Goal: Complete application form

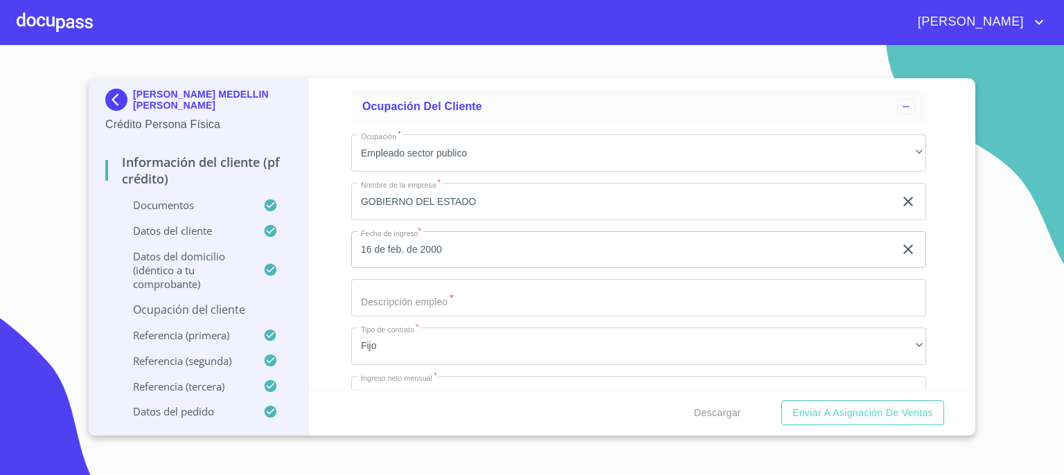
scroll to position [5836, 0]
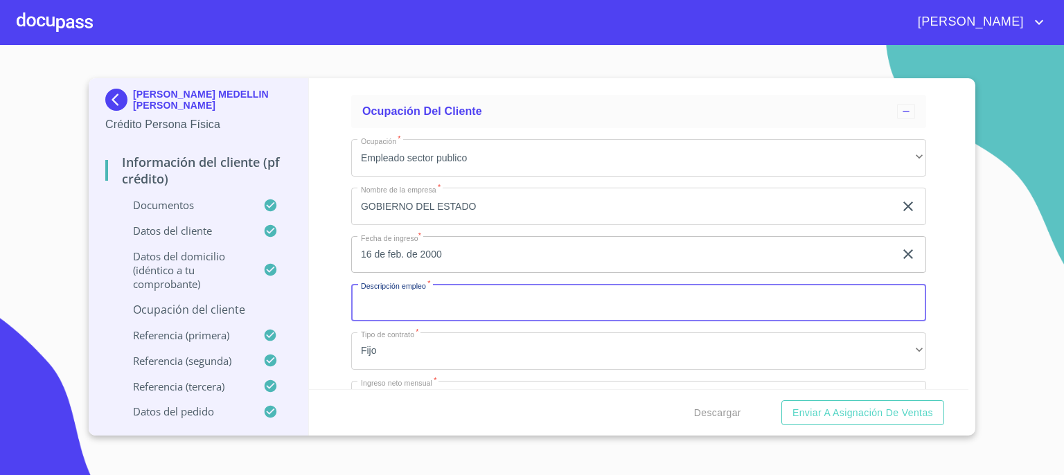
click at [619, 305] on input "Documento de identificación.   *" at bounding box center [638, 302] width 575 height 37
type input "D"
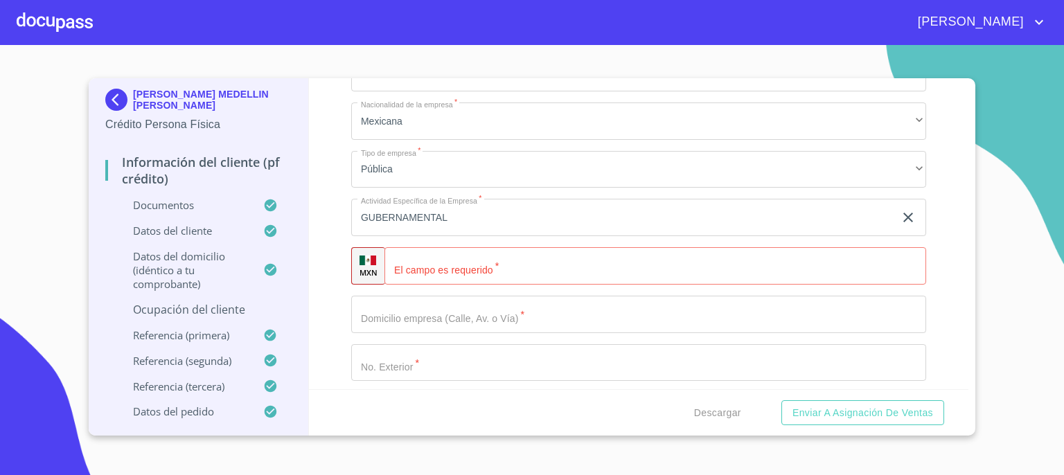
scroll to position [6169, 0]
type input "ADMINISTRATIVO"
click at [779, 250] on input "Documento de identificación.   *" at bounding box center [654, 259] width 541 height 37
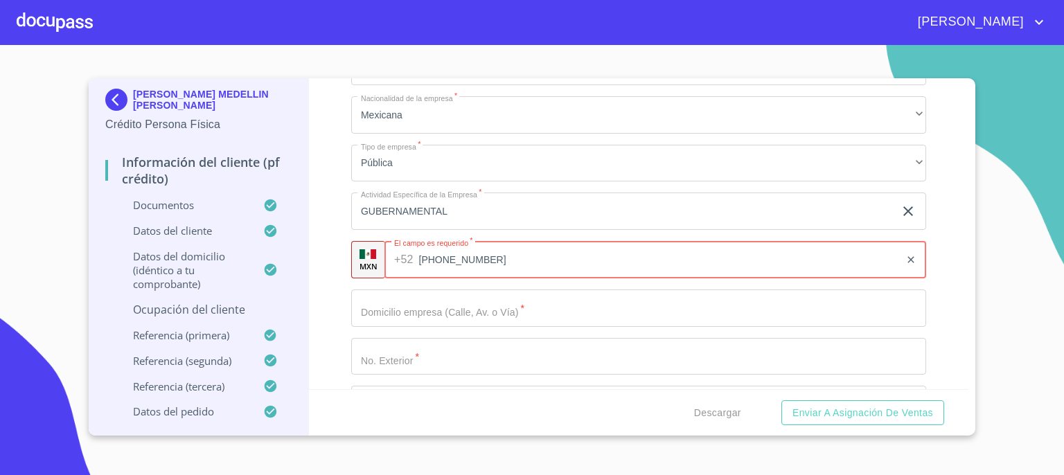
type input "[PHONE_NUMBER]"
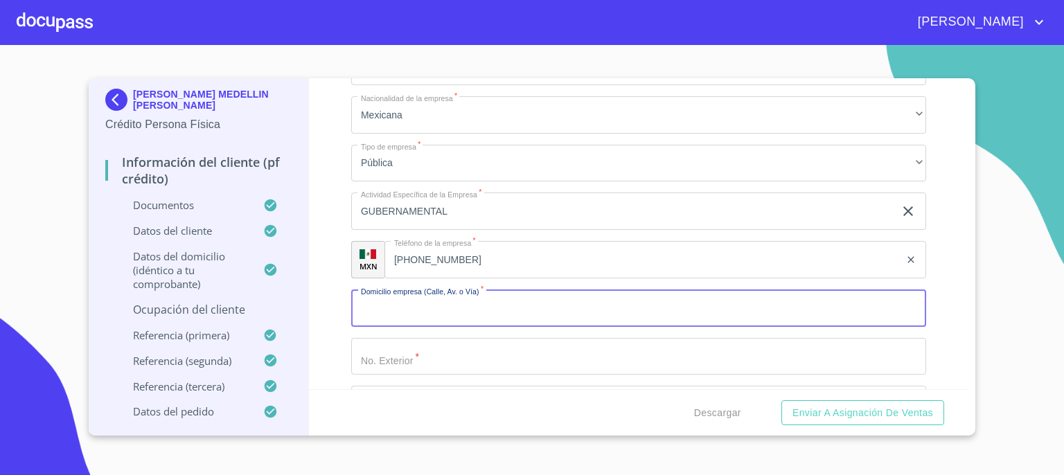
click at [796, 303] on input "Documento de identificación.   *" at bounding box center [638, 307] width 575 height 37
type input "[PERSON_NAME]"
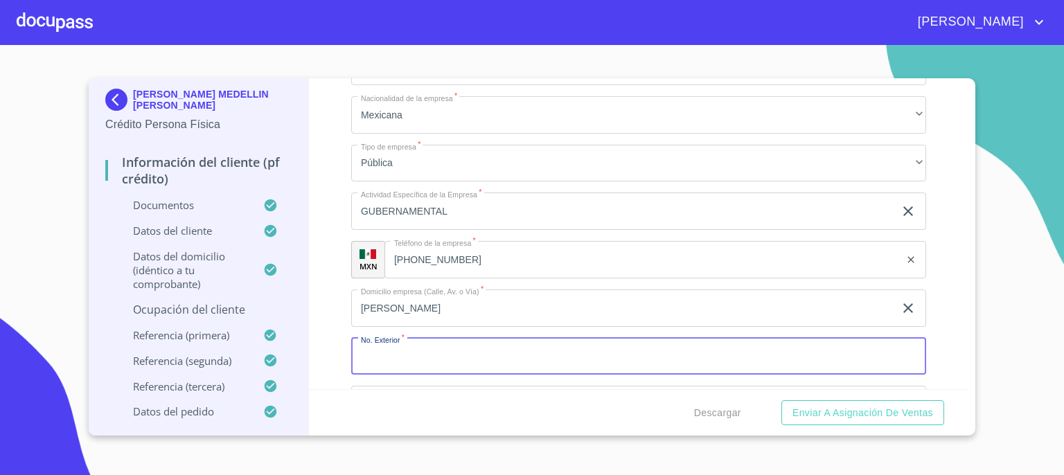
click at [744, 347] on input "Documento de identificación.   *" at bounding box center [638, 356] width 575 height 37
click at [744, 347] on input "965" at bounding box center [622, 356] width 543 height 37
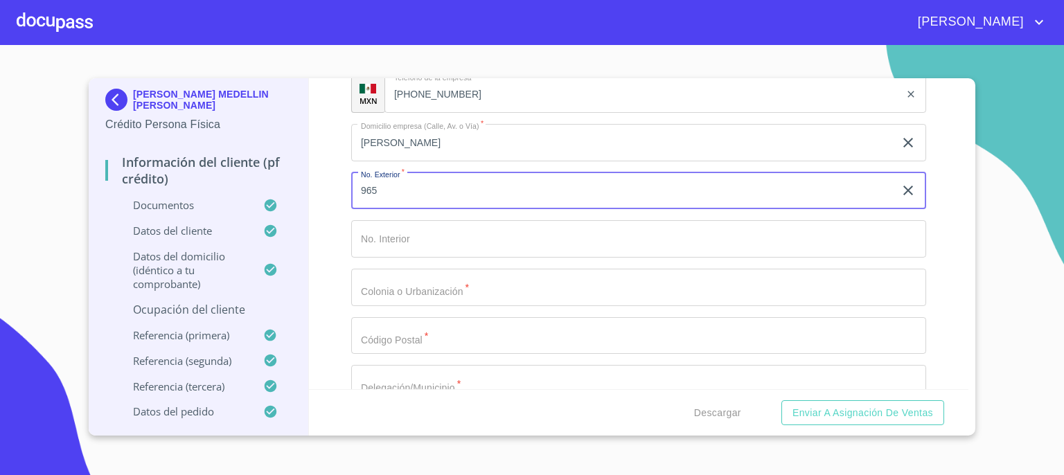
scroll to position [6335, 0]
type input "965"
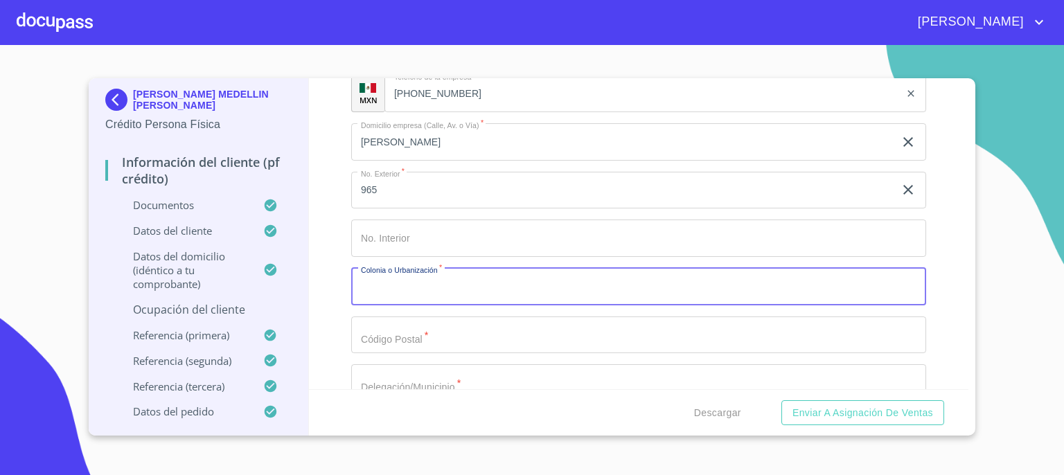
click at [744, 276] on input "Documento de identificación.   *" at bounding box center [638, 286] width 575 height 37
type input "CENTRO HISTORICO"
click at [710, 325] on input "Documento de identificación.   *" at bounding box center [638, 334] width 575 height 37
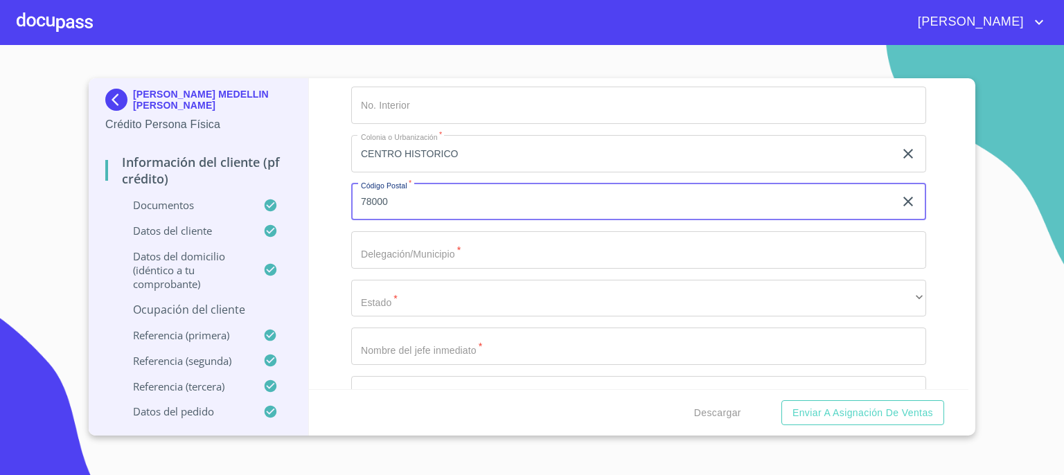
scroll to position [6474, 0]
type input "78000"
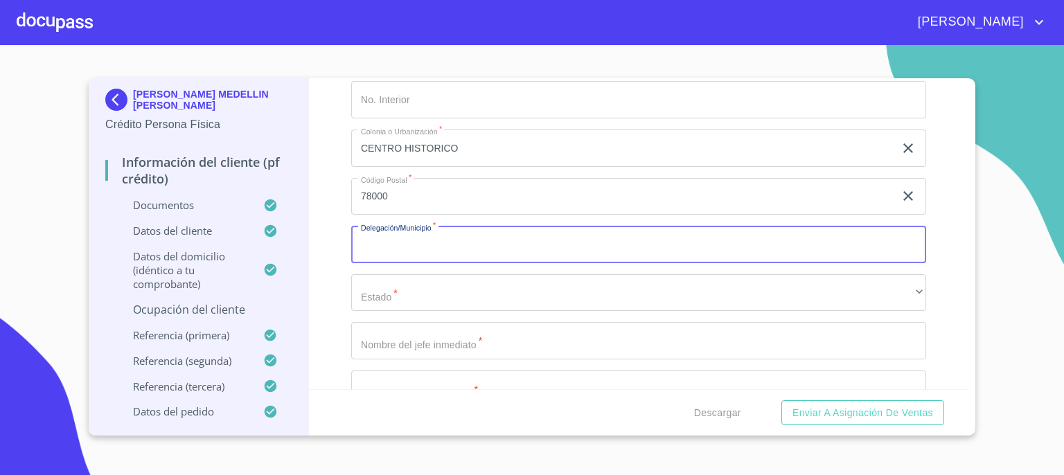
click at [785, 238] on input "Documento de identificación.   *" at bounding box center [638, 244] width 575 height 37
type input "SAN [PERSON_NAME] POTOSI"
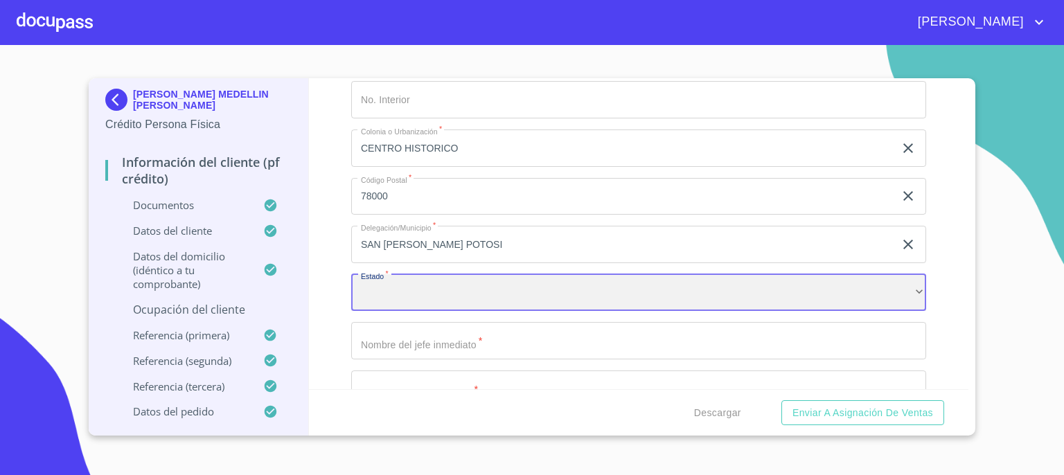
click at [733, 283] on div "​" at bounding box center [638, 292] width 575 height 37
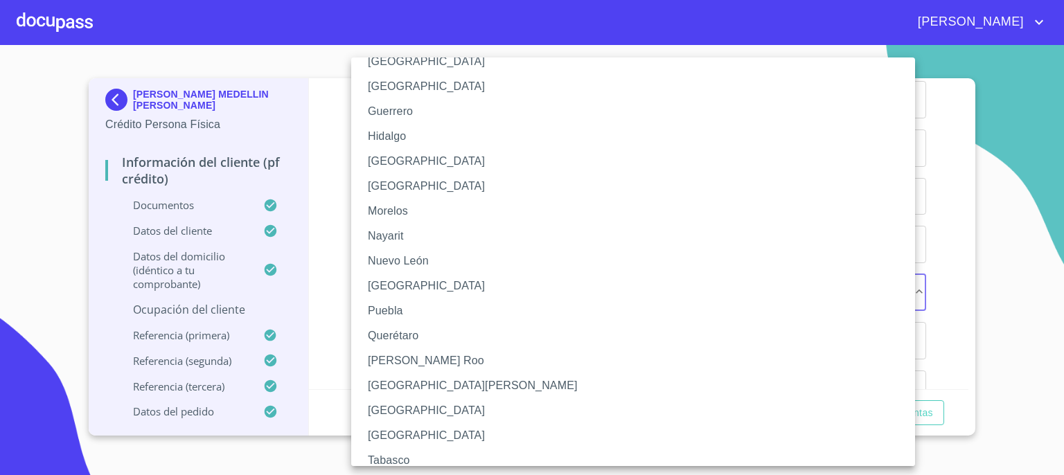
scroll to position [277, 0]
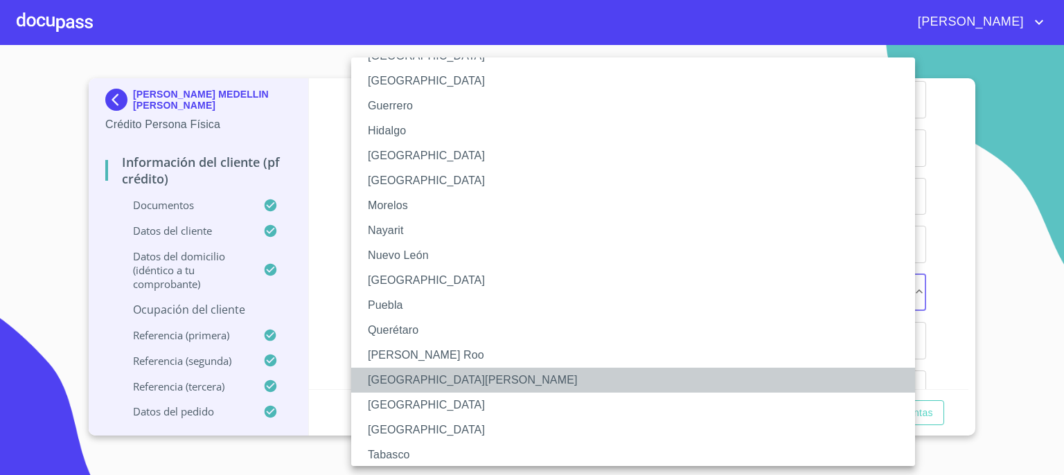
click at [812, 377] on li "[GEOGRAPHIC_DATA][PERSON_NAME]" at bounding box center [638, 380] width 574 height 25
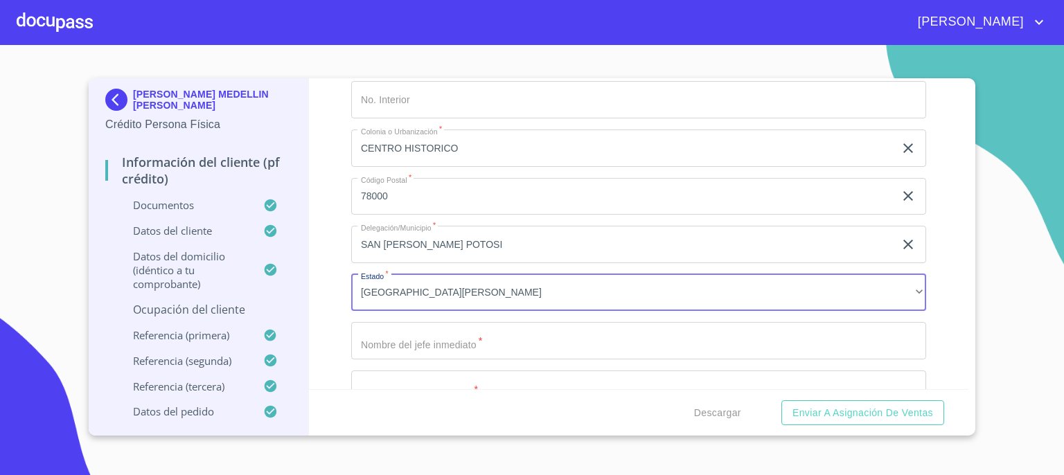
click at [715, 322] on input "Documento de identificación.   *" at bounding box center [638, 340] width 575 height 37
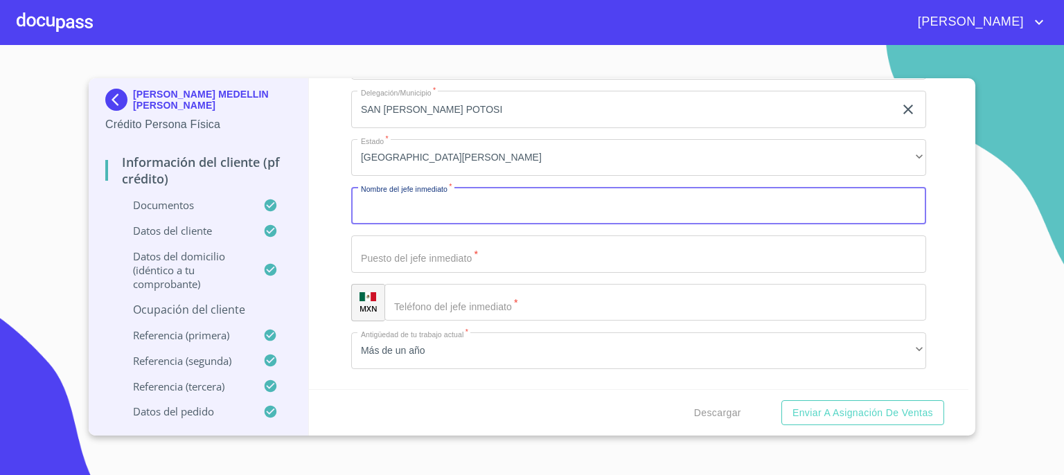
scroll to position [6612, 0]
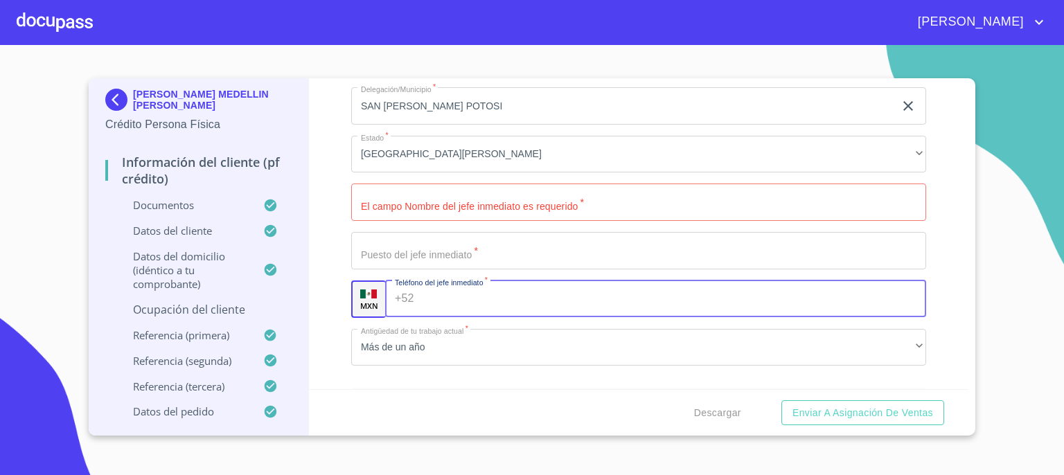
click at [812, 298] on input "Documento de identificación.   *" at bounding box center [673, 298] width 506 height 37
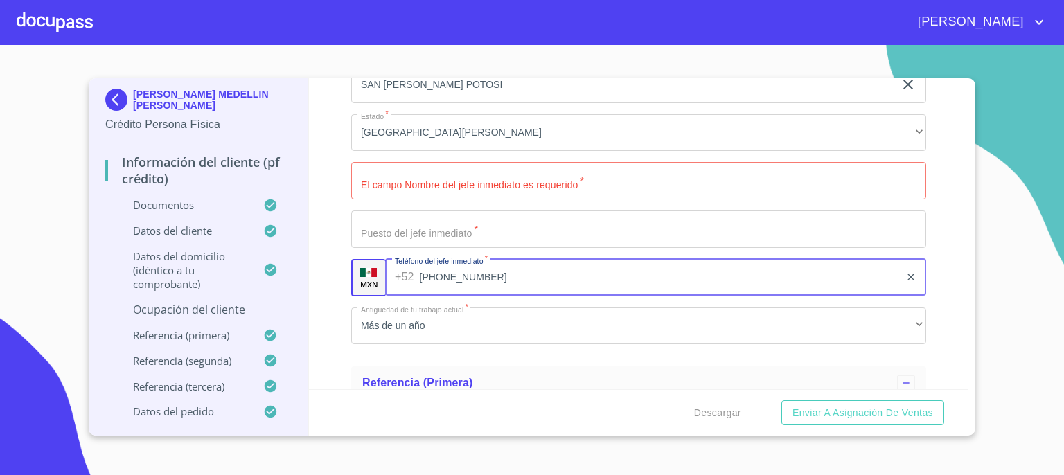
scroll to position [6569, 0]
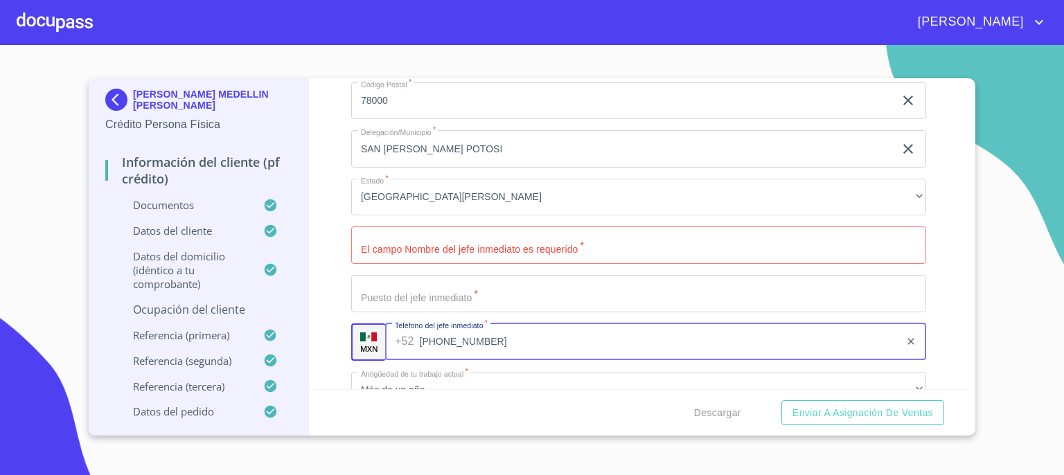
type input "[PHONE_NUMBER]"
click at [626, 243] on input "Documento de identificación.   *" at bounding box center [638, 244] width 575 height 37
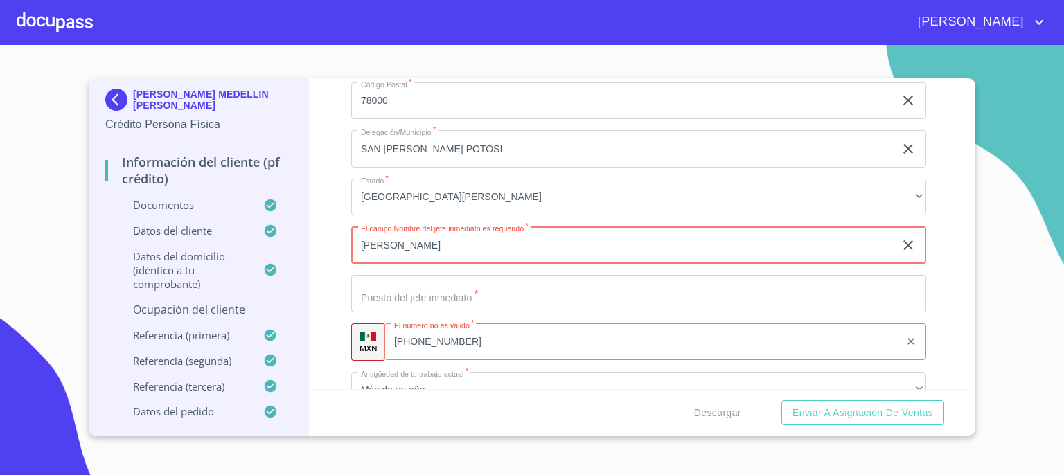
type input "[PERSON_NAME]"
click at [598, 283] on input "Documento de identificación.   *" at bounding box center [638, 293] width 575 height 37
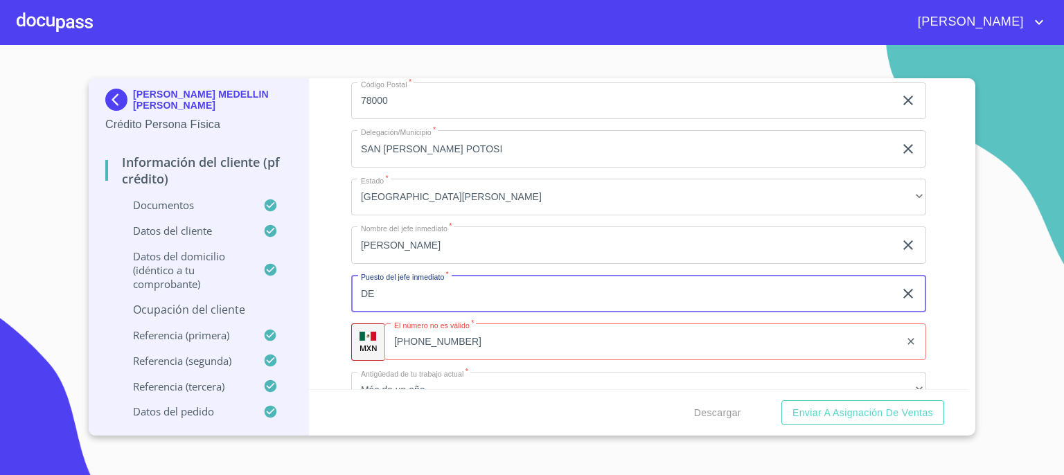
type input "D"
type input "JEFA DE DEPARTAMENTO"
click at [575, 332] on input "[PHONE_NUMBER]" at bounding box center [641, 341] width 515 height 37
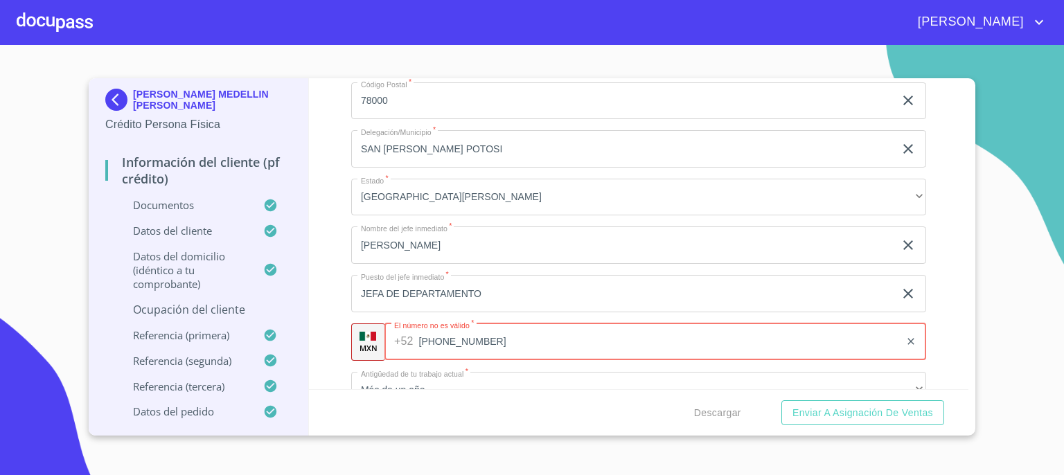
type input "[PHONE_NUMBER]"
click at [573, 278] on input "JEFA DE DEPARTAMENTO" at bounding box center [622, 293] width 543 height 37
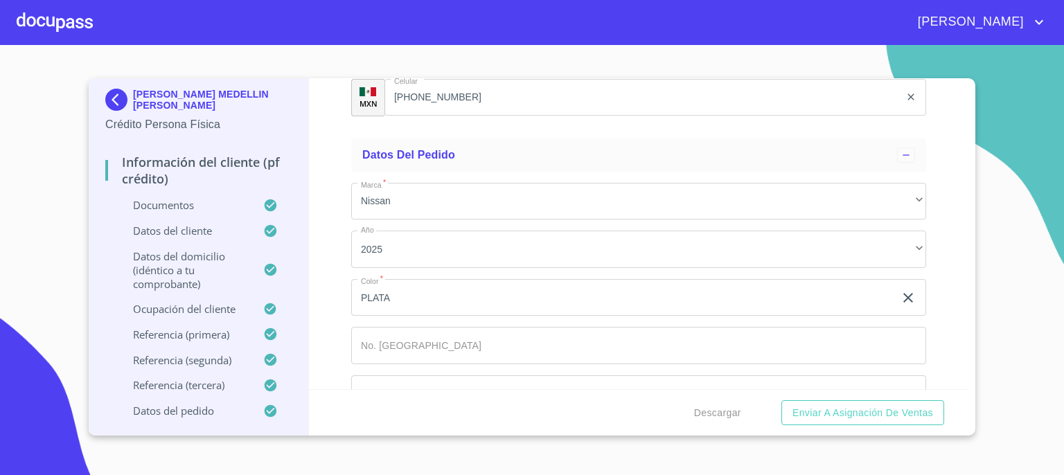
scroll to position [8073, 0]
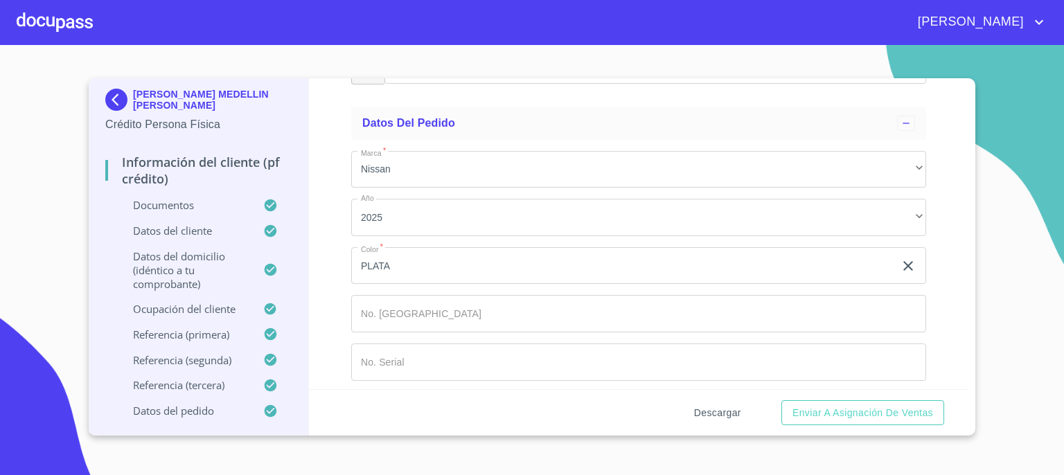
click at [706, 414] on span "Descargar" at bounding box center [717, 412] width 47 height 17
